Goal: Check status: Check status

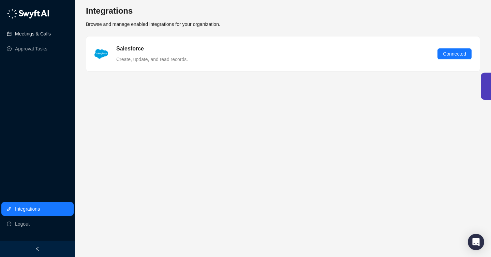
click at [46, 35] on link "Meetings & Calls" at bounding box center [33, 34] width 36 height 14
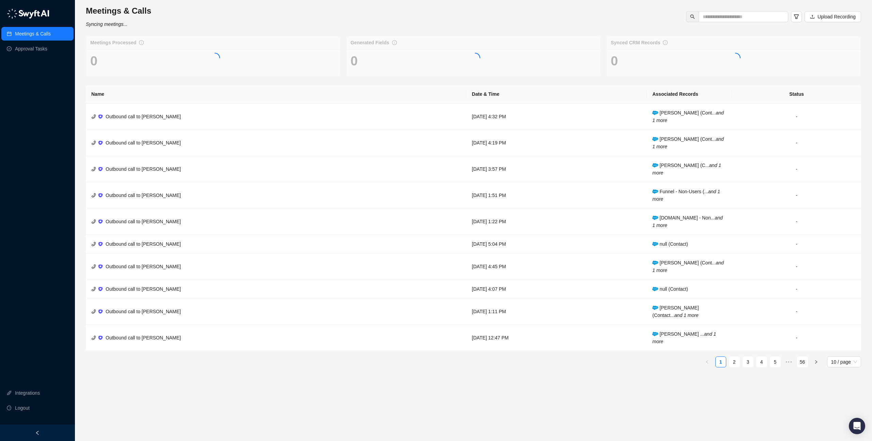
click at [57, 16] on div "Meetings & Calls Approval Tasks" at bounding box center [37, 31] width 75 height 52
click at [34, 11] on img at bounding box center [28, 14] width 43 height 10
click at [732, 362] on link "2" at bounding box center [734, 362] width 10 height 10
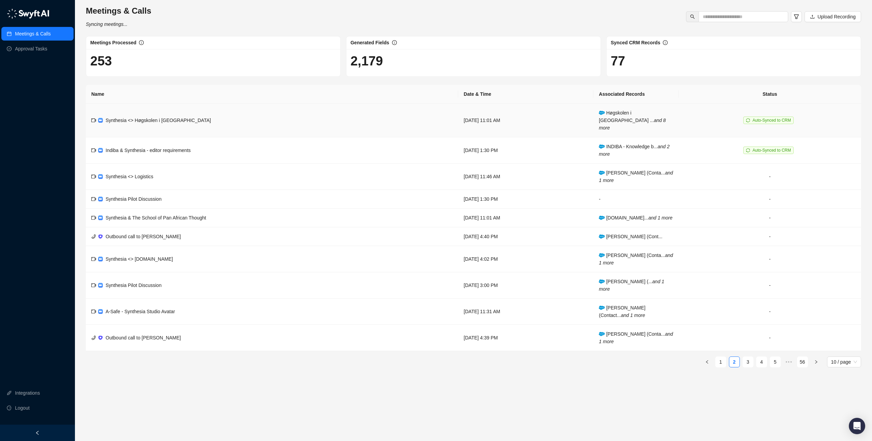
click at [281, 114] on td "Synthesia <> Høgskolen i [GEOGRAPHIC_DATA]" at bounding box center [272, 121] width 372 height 34
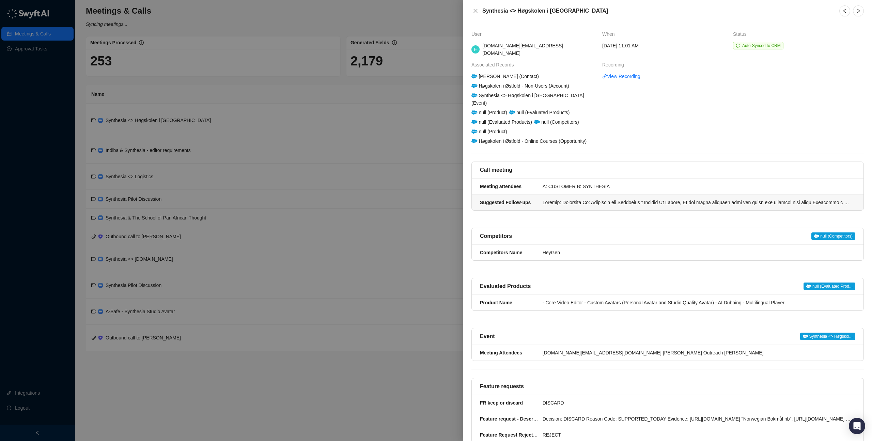
click at [706, 199] on div at bounding box center [697, 202] width 309 height 7
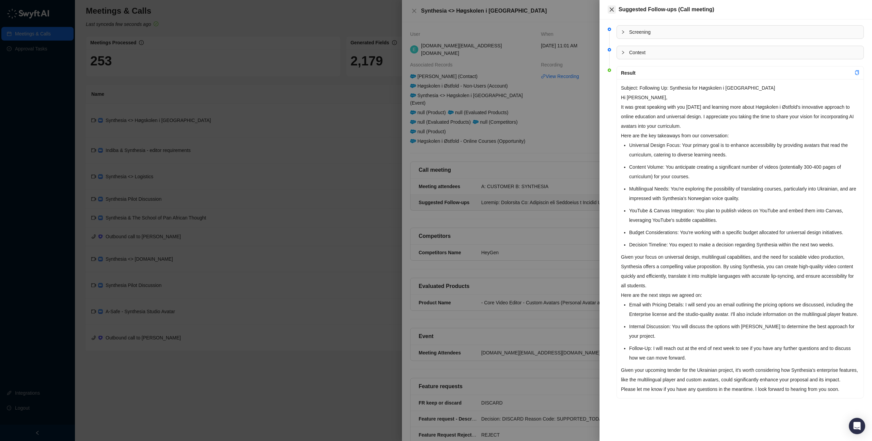
click at [610, 7] on icon "close" at bounding box center [612, 9] width 4 height 4
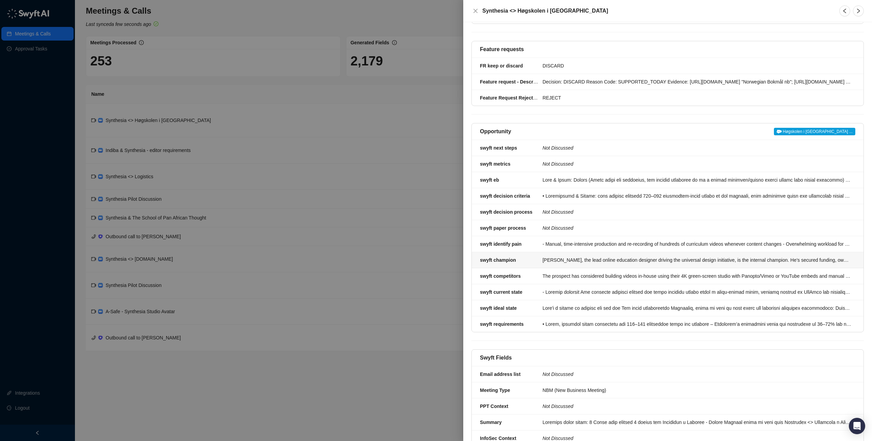
scroll to position [385, 0]
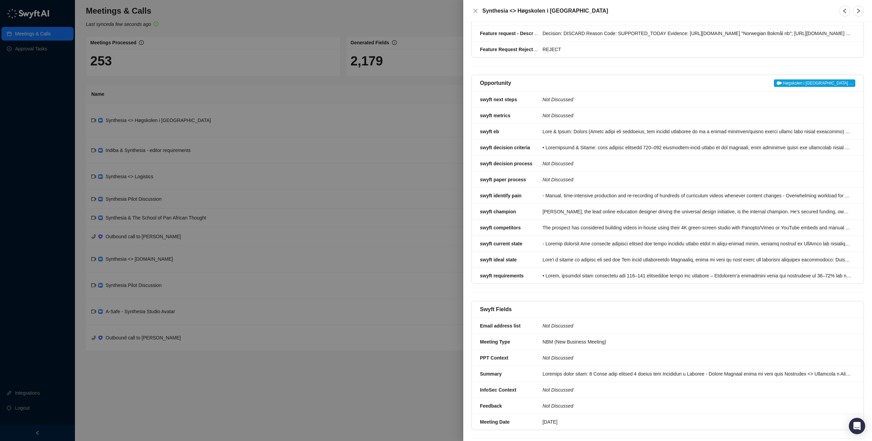
click at [311, 129] on div at bounding box center [436, 220] width 872 height 441
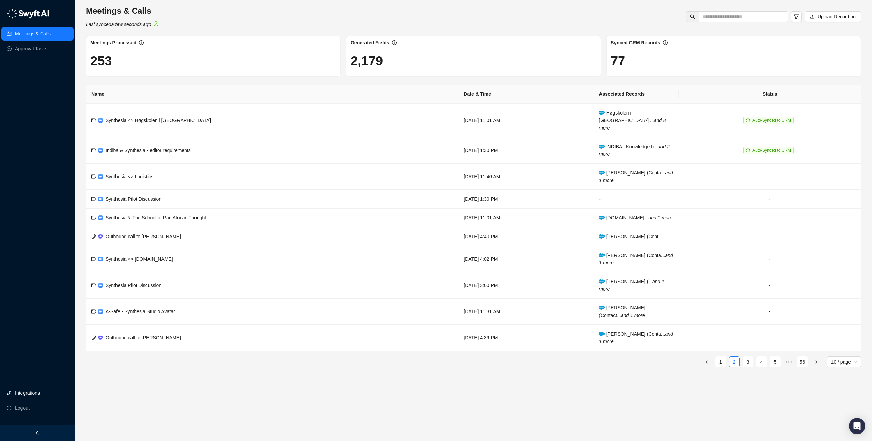
click at [32, 391] on link "Integrations" at bounding box center [27, 393] width 25 height 14
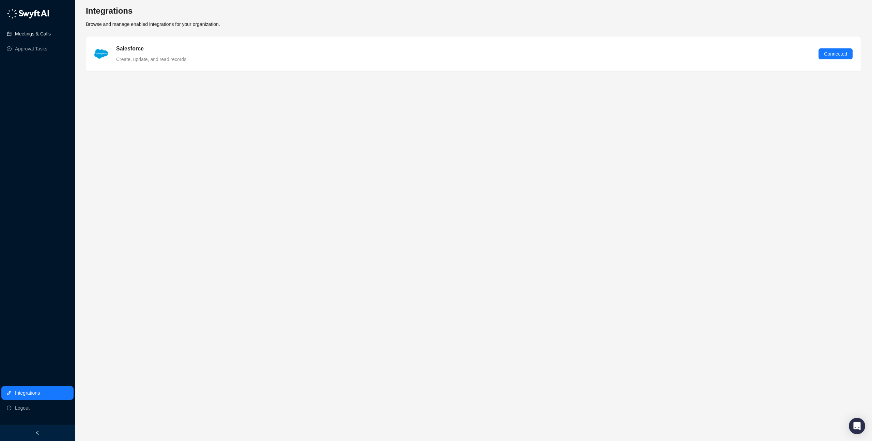
click at [40, 39] on link "Meetings & Calls" at bounding box center [33, 34] width 36 height 14
